Goal: Navigation & Orientation: Find specific page/section

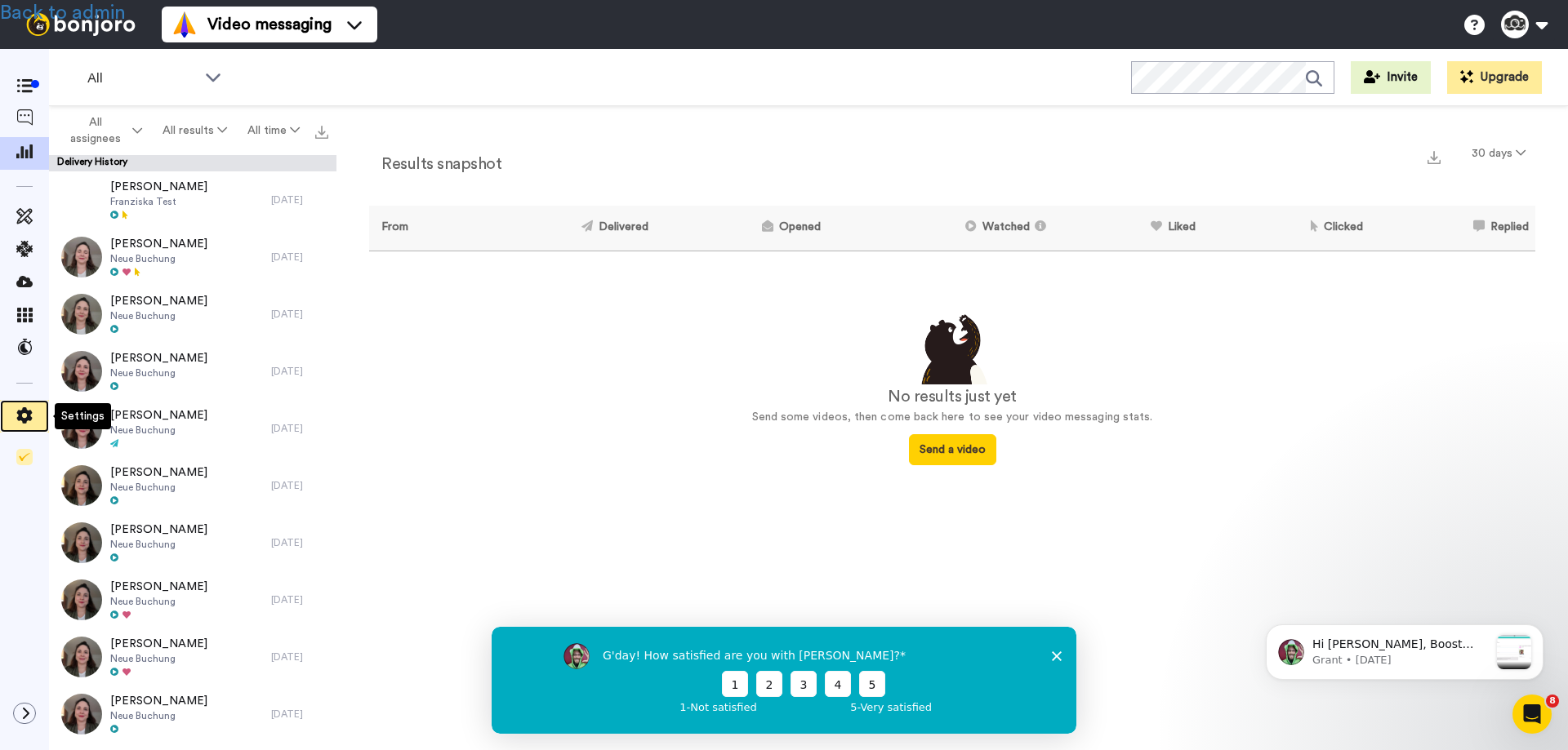
click at [22, 409] on icon at bounding box center [24, 415] width 16 height 16
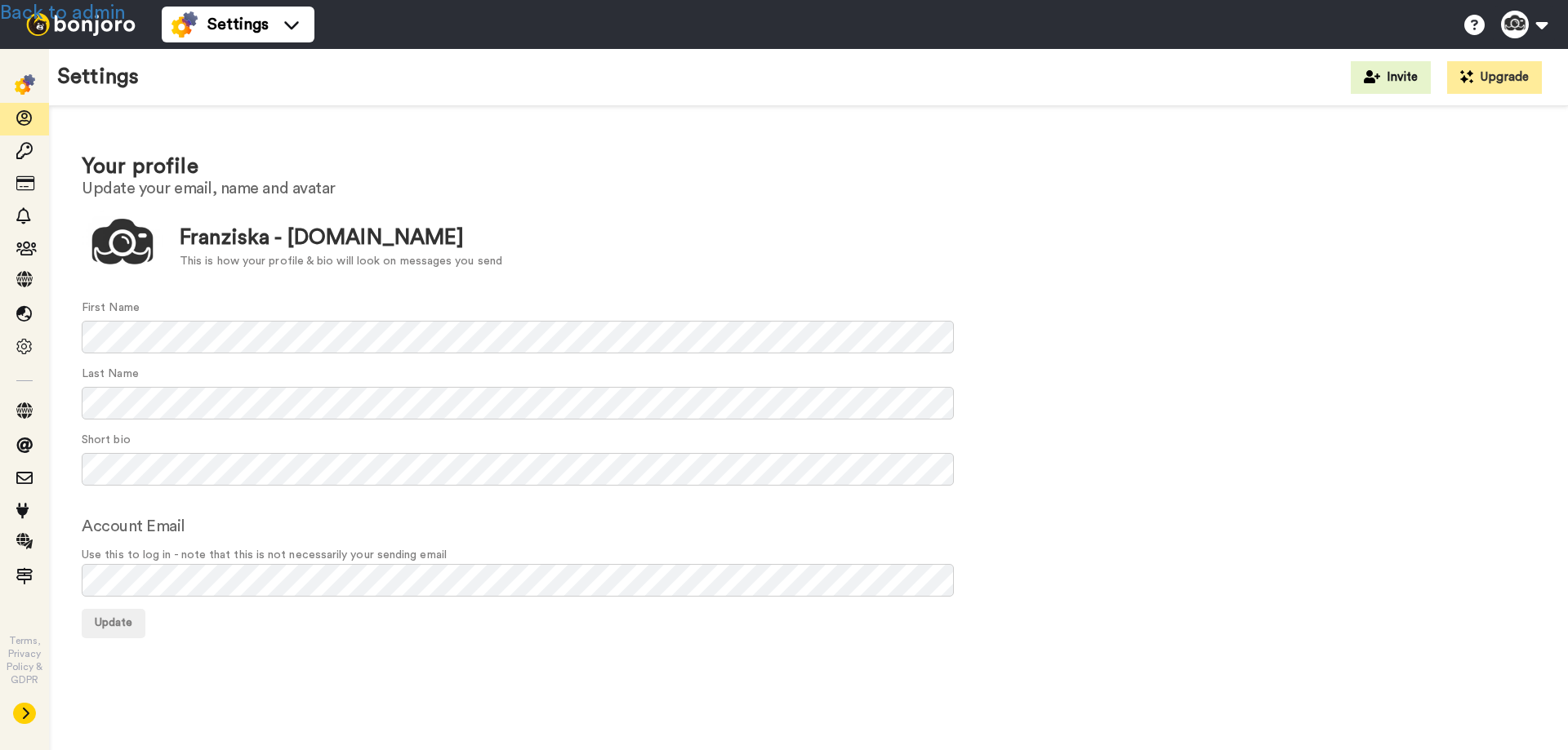
click at [20, 716] on button at bounding box center [24, 713] width 23 height 21
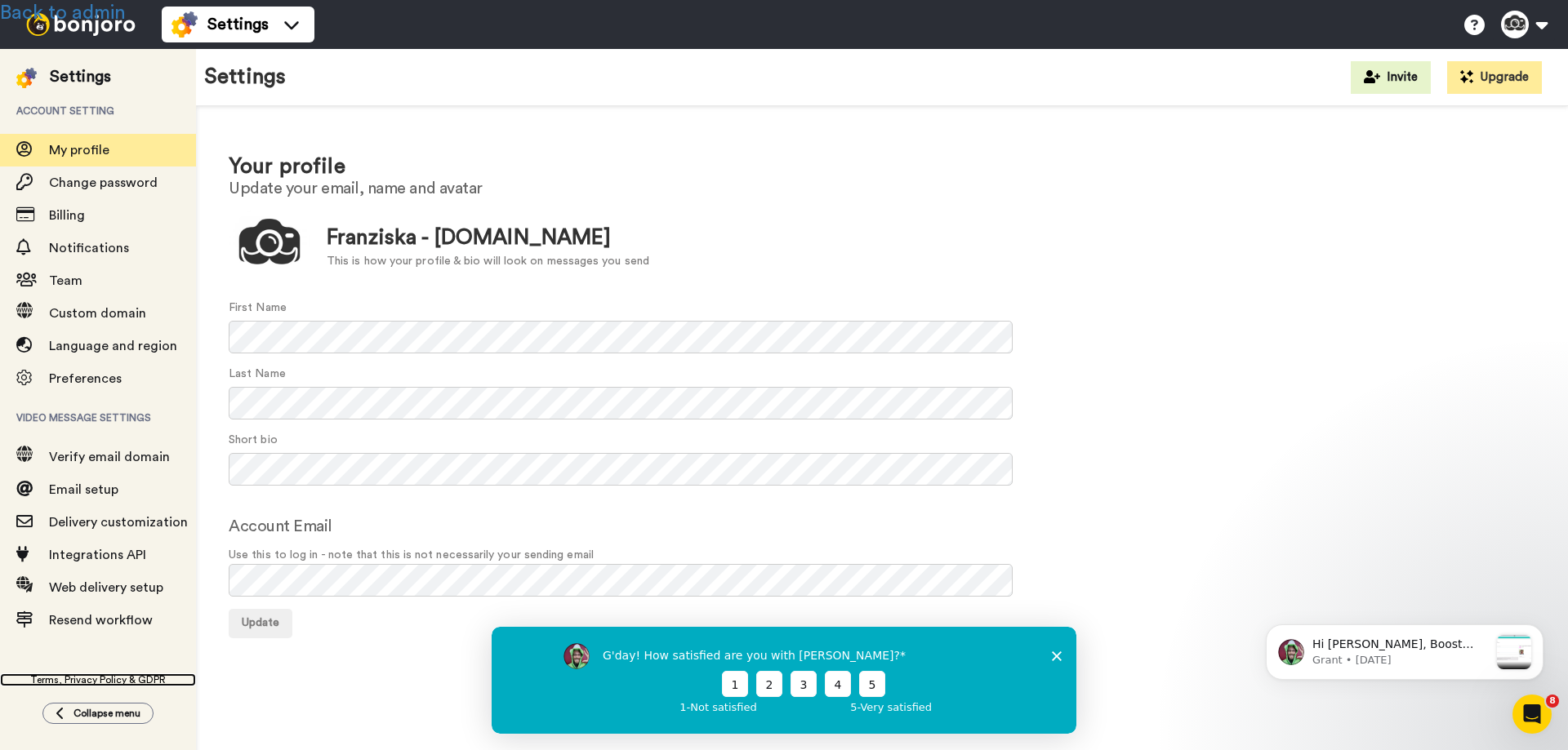
click at [88, 683] on link "Terms, Privacy Policy & GDPR" at bounding box center [98, 680] width 196 height 13
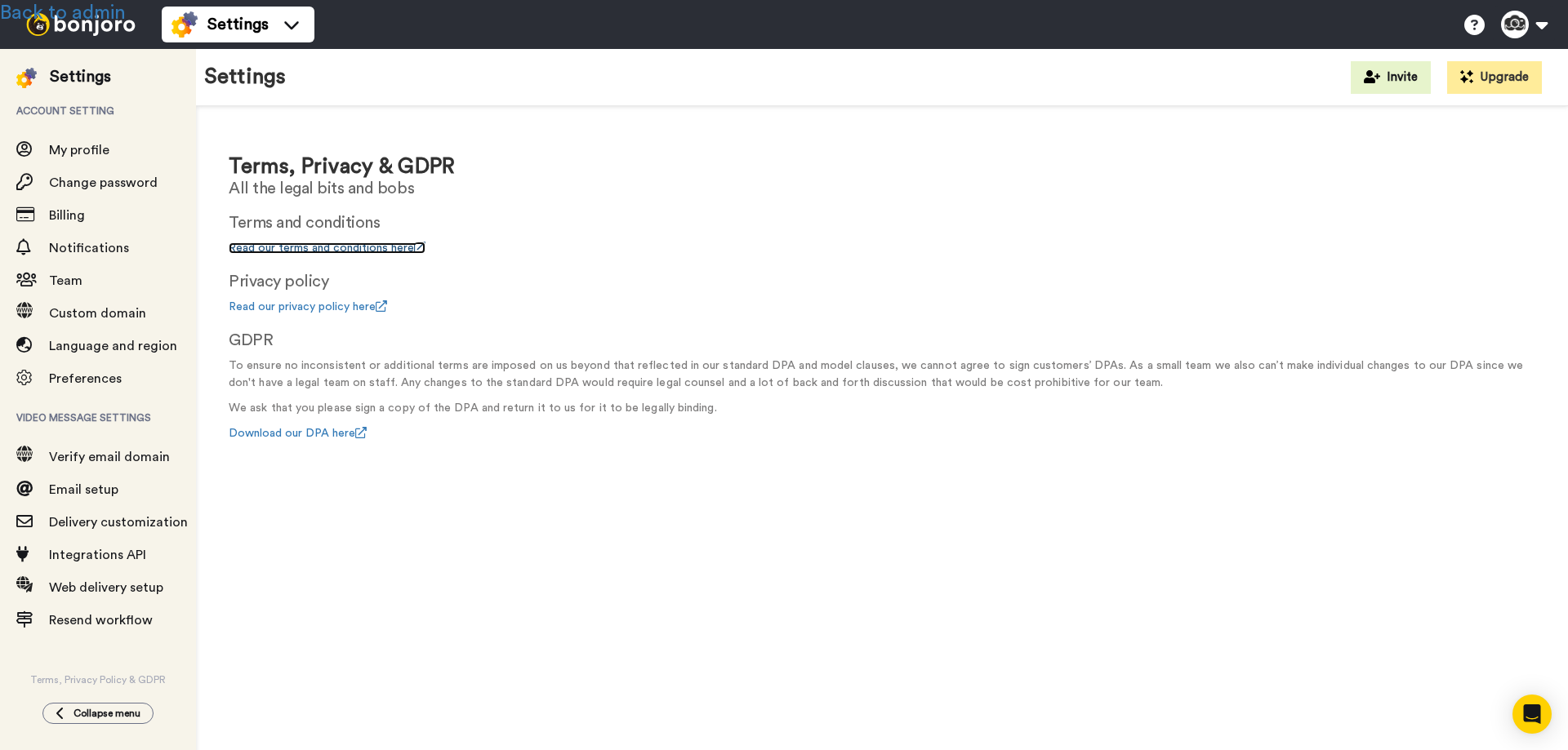
click at [330, 247] on link "Read our terms and conditions here" at bounding box center [326, 248] width 197 height 11
